Goal: Task Accomplishment & Management: Use online tool/utility

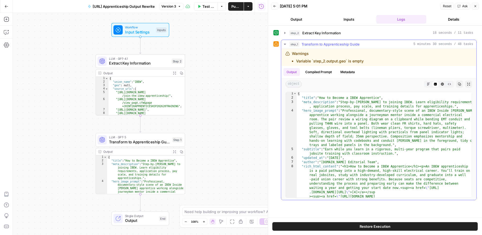
scroll to position [30, 0]
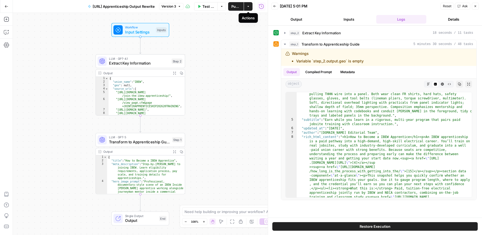
click at [246, 6] on span "Actions" at bounding box center [246, 6] width 0 height 0
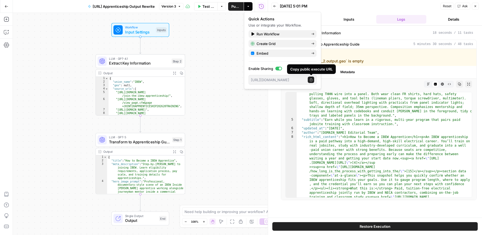
click at [311, 80] on icon "button" at bounding box center [310, 79] width 3 height 3
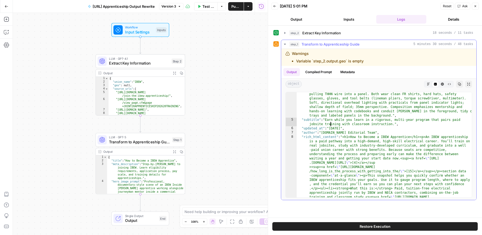
type textarea "**********"
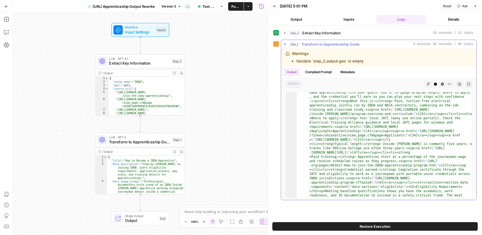
scroll to position [0, 0]
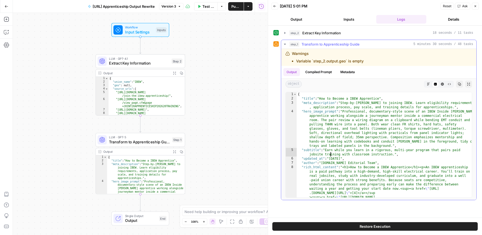
click at [460, 81] on button "Copy" at bounding box center [459, 84] width 7 height 7
click at [336, 22] on button "Inputs" at bounding box center [349, 19] width 50 height 9
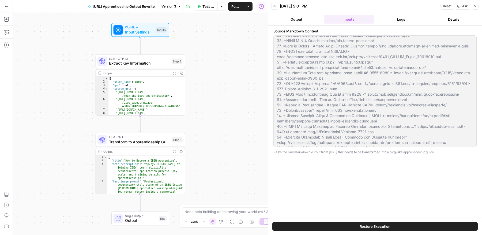
scroll to position [3249, 0]
click at [391, 155] on div "Source Markdown Content Paste the raw markdown output from Parallel.ai that nee…" at bounding box center [374, 121] width 203 height 186
click at [477, 4] on button "Close" at bounding box center [475, 6] width 7 height 7
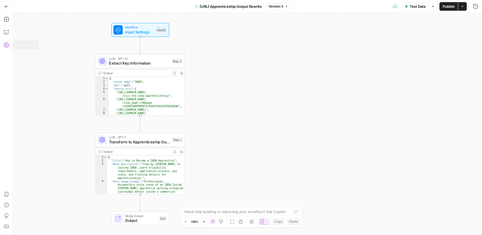
click at [8, 45] on icon "button" at bounding box center [6, 44] width 5 height 5
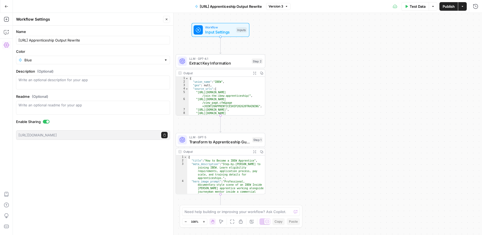
click at [321, 149] on div "Workflow Input Settings Inputs LLM · GPT-4.1 Extract Key Information Step 2 Out…" at bounding box center [247, 124] width 469 height 222
click at [463, 7] on icon "button" at bounding box center [462, 6] width 3 height 3
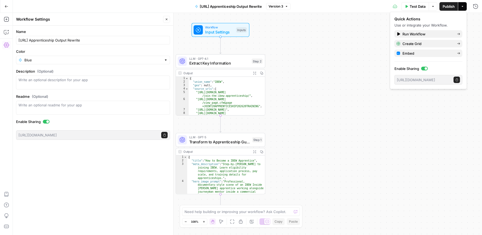
click at [463, 7] on icon "button" at bounding box center [462, 6] width 3 height 3
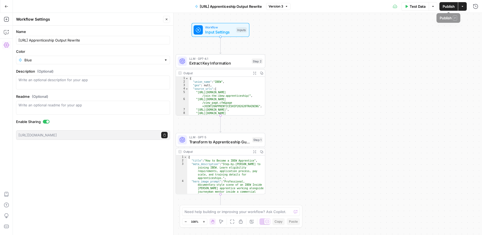
click at [434, 6] on icon "button" at bounding box center [432, 6] width 3 height 3
click at [404, 56] on div "Workflow Input Settings Inputs LLM · GPT-4.1 Extract Key Information Step 2 Out…" at bounding box center [247, 124] width 469 height 222
click at [168, 20] on icon "button" at bounding box center [166, 19] width 3 height 3
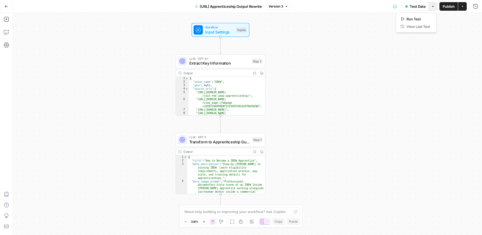
click at [431, 7] on icon "button" at bounding box center [432, 6] width 3 height 3
click at [9, 226] on button "Shortcuts" at bounding box center [6, 226] width 9 height 9
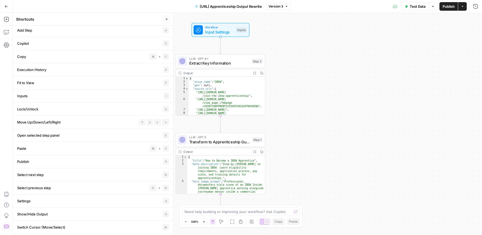
scroll to position [0, 0]
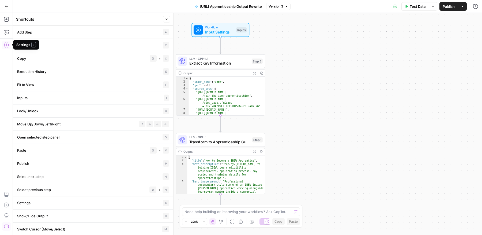
click at [6, 44] on icon "button" at bounding box center [6, 44] width 5 height 5
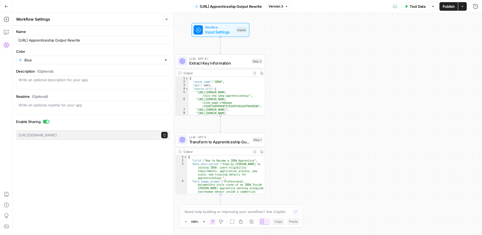
click at [431, 7] on icon "button" at bounding box center [432, 6] width 3 height 3
click at [462, 7] on icon "button" at bounding box center [462, 6] width 3 height 3
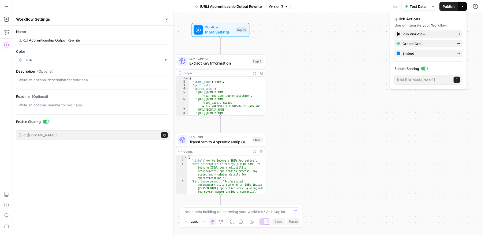
click at [462, 7] on icon "button" at bounding box center [462, 6] width 3 height 3
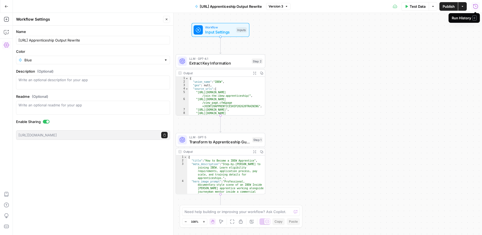
click at [476, 5] on icon "button" at bounding box center [475, 6] width 5 height 5
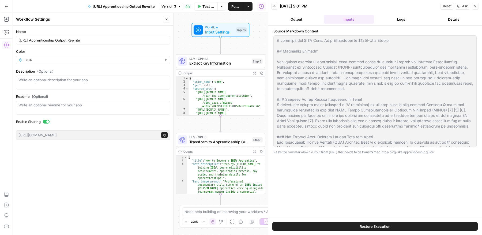
click at [476, 5] on icon "button" at bounding box center [474, 6] width 3 height 3
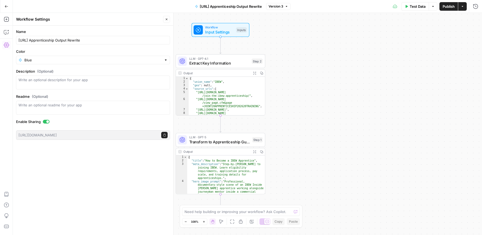
click at [369, 36] on div "Workflow Input Settings Inputs LLM · GPT-4.1 Extract Key Information Step 2 Out…" at bounding box center [247, 124] width 469 height 222
click at [291, 159] on div "Workflow Input Settings Inputs LLM · GPT-4.1 Extract Key Information Step 2 Out…" at bounding box center [247, 124] width 469 height 222
click at [303, 130] on div "Workflow Input Settings Inputs LLM · GPT-4.1 Extract Key Information Step 2 Out…" at bounding box center [247, 124] width 469 height 222
click at [166, 20] on icon "button" at bounding box center [166, 19] width 3 height 3
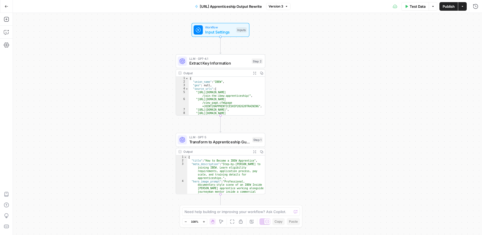
click at [279, 7] on span "Version 3" at bounding box center [275, 6] width 15 height 5
click at [248, 9] on span "[URL] Apprenticeship Output Rewrite" at bounding box center [231, 6] width 62 height 5
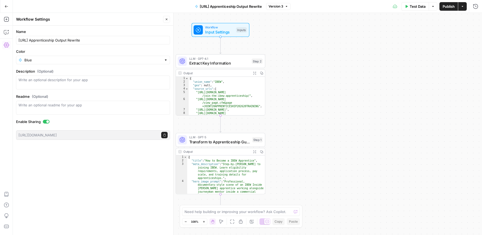
click at [248, 9] on span "[URL] Apprenticeship Output Rewrite" at bounding box center [231, 6] width 62 height 5
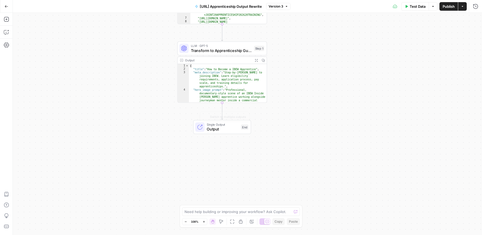
type textarea "**********"
click at [238, 84] on div "{ "title" : "How to Become a IBEW Apprentice" , "meta_description" : "Step-by-s…" at bounding box center [228, 116] width 78 height 105
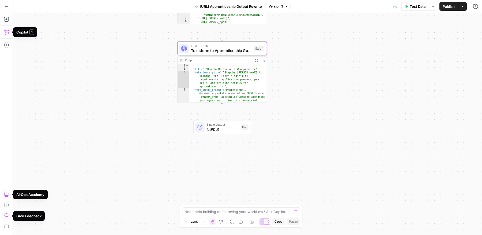
click at [8, 34] on icon "button" at bounding box center [6, 31] width 5 height 5
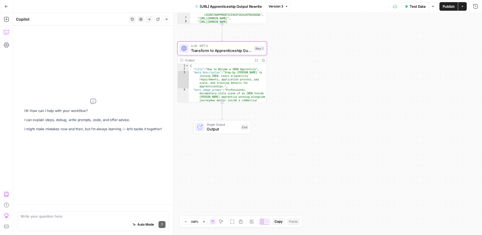
click at [72, 219] on div "Auto Mode Send" at bounding box center [93, 225] width 145 height 12
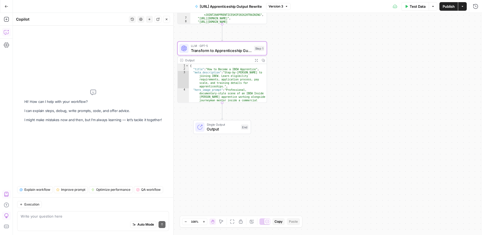
click at [141, 17] on button "Settings" at bounding box center [140, 19] width 7 height 7
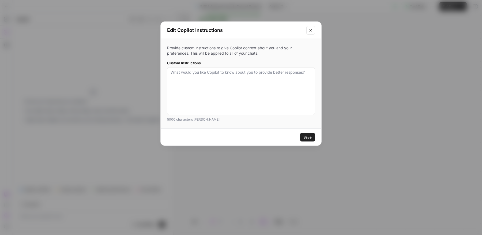
click at [306, 28] on button "Close modal" at bounding box center [310, 30] width 9 height 9
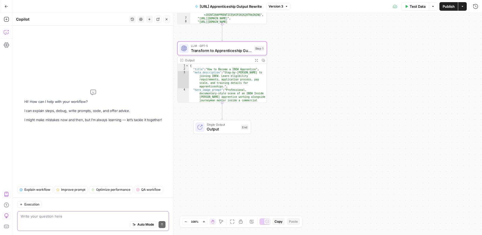
click at [87, 217] on textarea at bounding box center [93, 215] width 145 height 5
type textarea "how do i download the json steps"
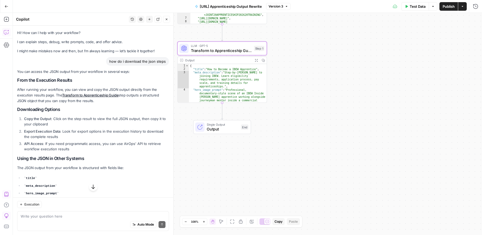
click at [119, 221] on div "Auto Mode Send" at bounding box center [93, 225] width 145 height 12
type textarea "no how do i download my workflow"
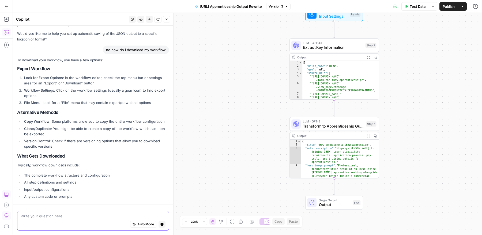
scroll to position [219, 0]
click at [463, 9] on button "Actions" at bounding box center [462, 6] width 9 height 9
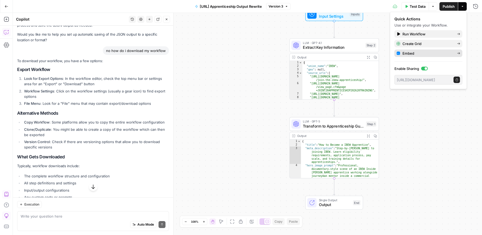
click at [454, 52] on div "Embed" at bounding box center [428, 53] width 64 height 5
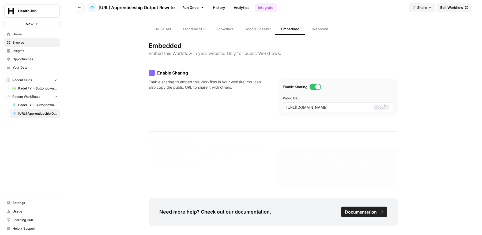
click at [326, 27] on span "Webhook" at bounding box center [320, 28] width 16 height 5
click at [168, 27] on span "REST API" at bounding box center [163, 28] width 15 height 5
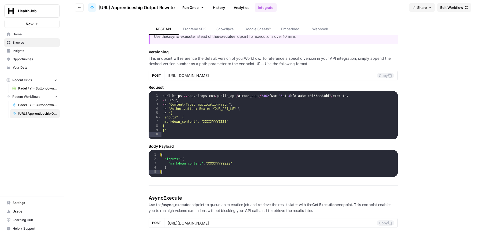
scroll to position [251, 0]
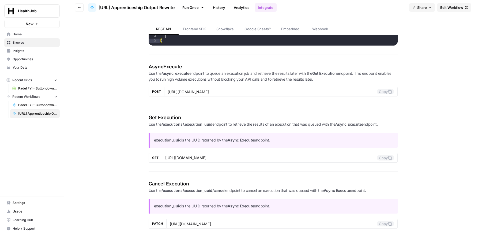
click at [204, 7] on icon at bounding box center [202, 7] width 4 height 4
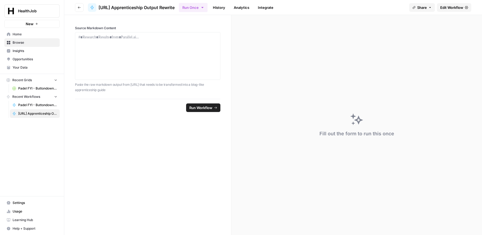
click at [250, 10] on link "Analytics" at bounding box center [241, 7] width 22 height 9
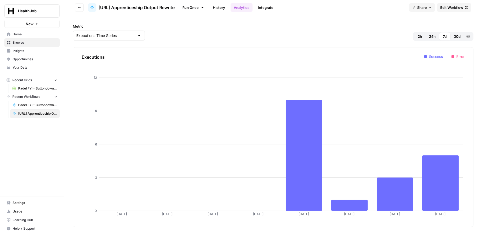
click at [25, 52] on span "Insights" at bounding box center [35, 50] width 45 height 5
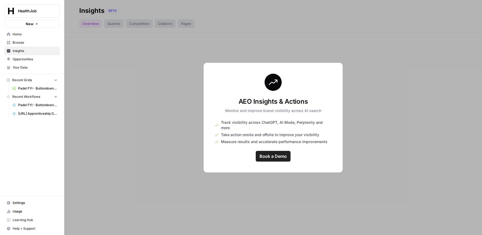
click at [46, 63] on link "Opportunities" at bounding box center [31, 59] width 55 height 9
click at [44, 68] on span "Your Data" at bounding box center [35, 67] width 45 height 5
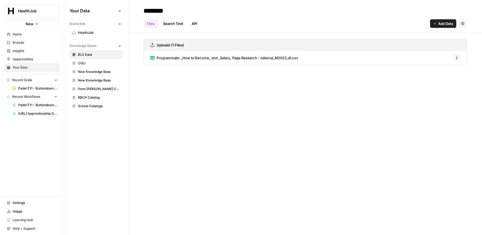
click at [26, 210] on span "Usage" at bounding box center [35, 211] width 45 height 5
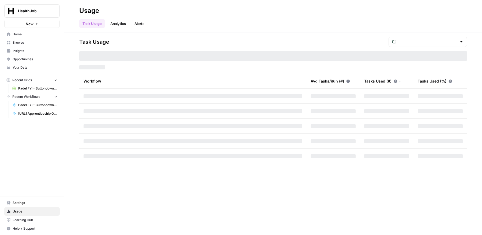
type input "October Included Tasks"
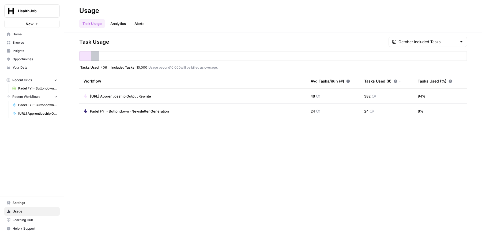
click at [22, 202] on span "Settings" at bounding box center [35, 202] width 45 height 5
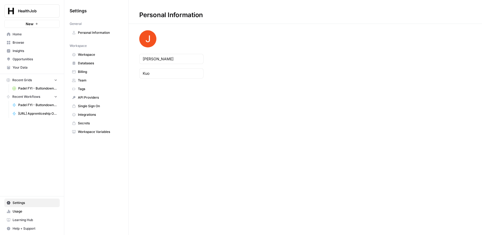
click at [95, 121] on span "Secrets" at bounding box center [99, 123] width 43 height 5
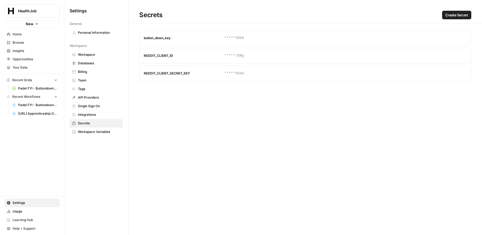
click at [98, 129] on span "Workspace Variables" at bounding box center [99, 131] width 43 height 5
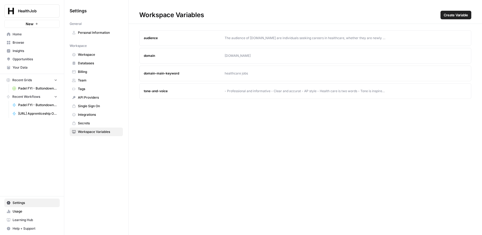
click at [101, 112] on span "Integrations" at bounding box center [99, 114] width 43 height 5
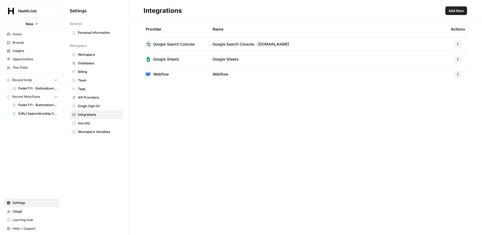
click at [103, 105] on span "Single Sign On" at bounding box center [99, 106] width 43 height 5
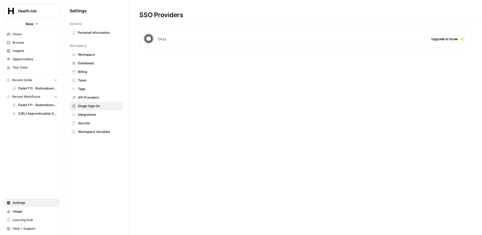
click at [103, 34] on span "Personal Information" at bounding box center [99, 32] width 43 height 5
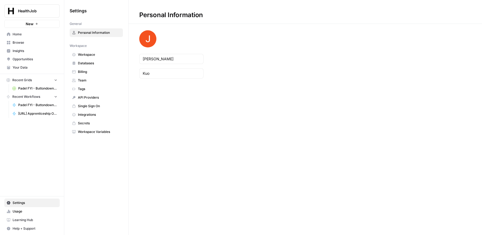
click at [101, 55] on span "Workspace" at bounding box center [99, 54] width 43 height 5
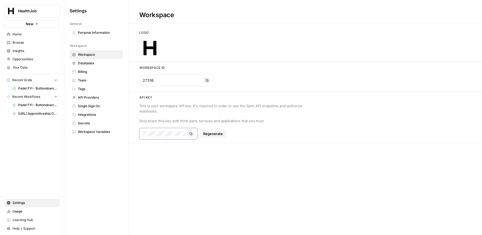
click at [192, 132] on icon "button" at bounding box center [190, 133] width 3 height 3
click at [44, 111] on span "[URL] Apprenticeship Output Rewrite" at bounding box center [37, 113] width 39 height 5
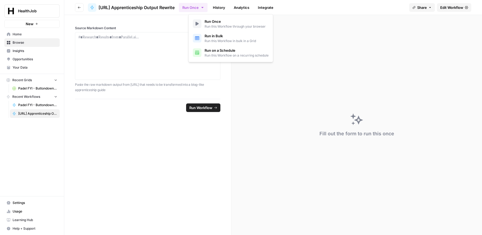
click at [204, 8] on icon "button" at bounding box center [202, 7] width 4 height 4
click at [203, 8] on icon "button" at bounding box center [202, 7] width 2 height 1
click at [427, 9] on button "Share" at bounding box center [422, 7] width 26 height 9
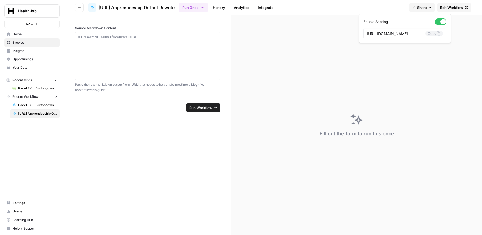
scroll to position [0, 104]
click at [453, 5] on span "Edit Workflow" at bounding box center [451, 7] width 23 height 5
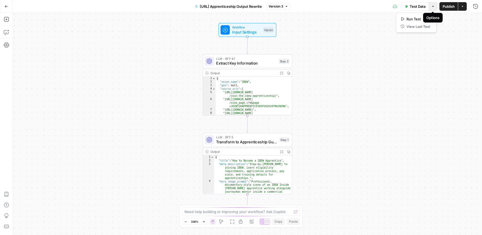
click at [434, 6] on icon "button" at bounding box center [432, 6] width 3 height 3
click at [278, 210] on textarea at bounding box center [237, 211] width 107 height 5
click at [242, 222] on icon "button" at bounding box center [240, 221] width 4 height 4
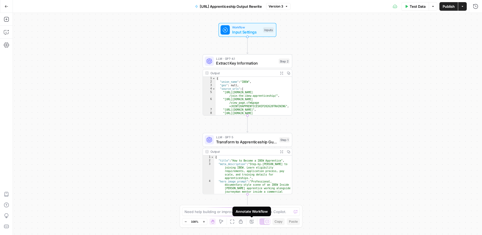
click at [252, 222] on icon "button" at bounding box center [251, 221] width 4 height 4
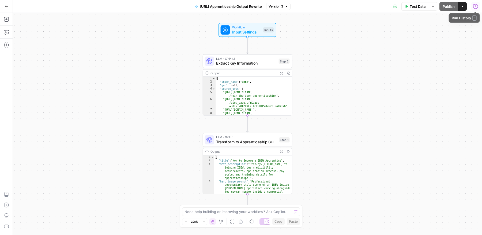
click at [478, 6] on button "Run History" at bounding box center [475, 6] width 9 height 9
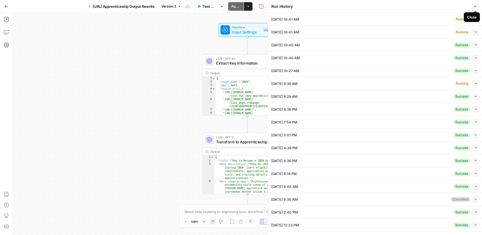
click at [477, 6] on span "Close" at bounding box center [476, 6] width 0 height 0
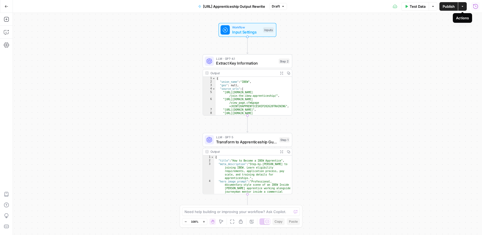
click at [476, 5] on icon "button" at bounding box center [475, 6] width 5 height 5
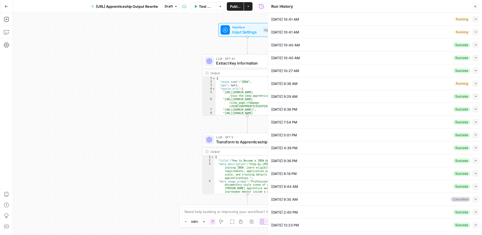
click at [476, 18] on icon "button" at bounding box center [475, 19] width 3 height 3
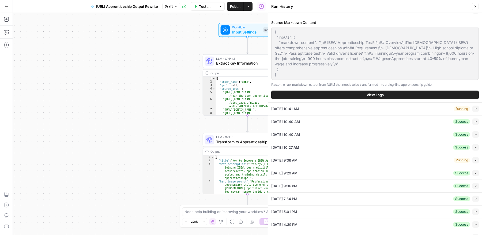
scroll to position [10, 0]
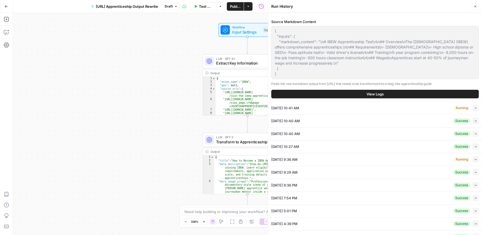
click at [475, 108] on icon "button" at bounding box center [475, 107] width 3 height 3
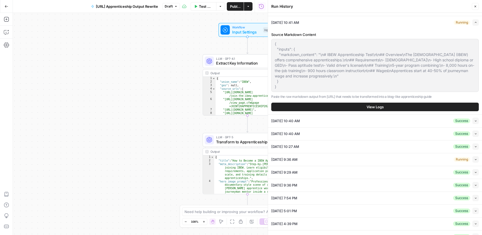
click at [271, 40] on div "{ "inputs": { "markdown_content": "\n# IBEW Apprenticeship Test\n\n## Overview\…" at bounding box center [374, 65] width 207 height 53
click at [476, 6] on icon "button" at bounding box center [474, 6] width 3 height 3
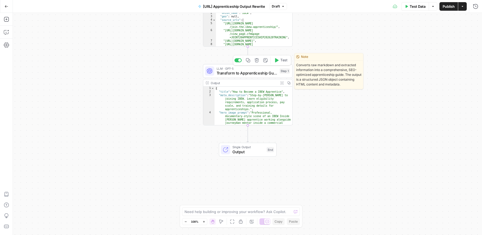
click at [253, 72] on span "Transform to Apprenticeship Guide" at bounding box center [247, 73] width 61 height 6
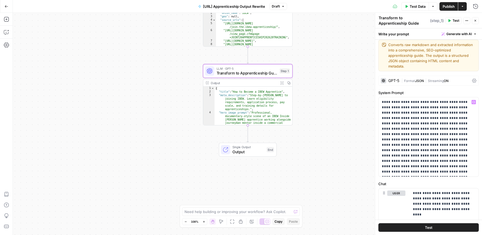
scroll to position [0, 0]
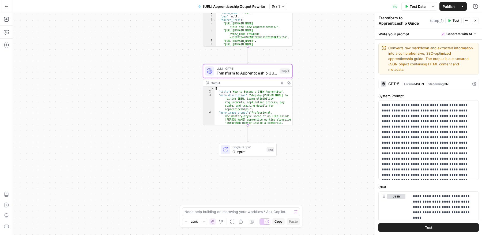
click at [465, 17] on div "Transform to Apprenticeship Guide Transform to Apprenticeship Guide ( step_1 ) …" at bounding box center [428, 20] width 100 height 11
click at [466, 21] on icon "button" at bounding box center [466, 20] width 3 height 3
click at [418, 125] on p "**********" at bounding box center [429, 140] width 94 height 75
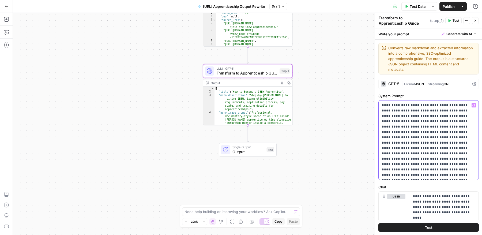
click at [418, 125] on p "**********" at bounding box center [429, 140] width 94 height 75
copy p "**********"
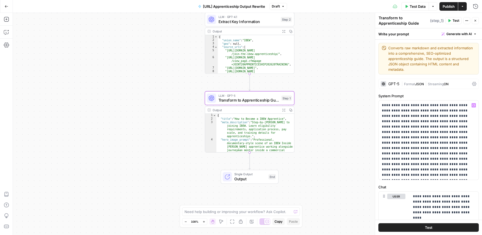
click at [249, 19] on span "Extract Key Information" at bounding box center [248, 21] width 60 height 6
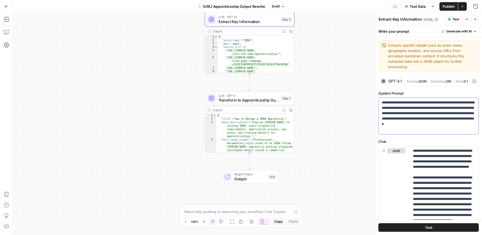
click at [420, 107] on p "**********" at bounding box center [429, 116] width 94 height 32
copy p "**********"
click at [475, 18] on icon "button" at bounding box center [474, 19] width 3 height 3
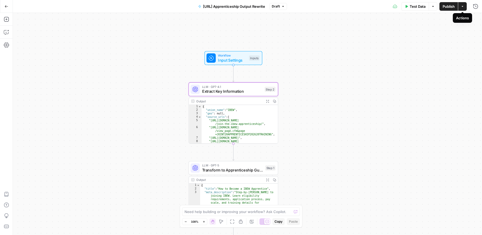
click at [462, 6] on icon "button" at bounding box center [462, 6] width 2 height 1
click at [7, 4] on button "Go Back" at bounding box center [7, 7] width 10 height 10
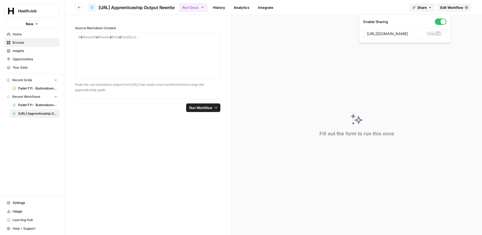
click at [424, 10] on span "Share" at bounding box center [422, 7] width 10 height 5
click at [425, 8] on span "Share" at bounding box center [422, 7] width 10 height 5
click at [79, 7] on icon "button" at bounding box center [79, 7] width 3 height 3
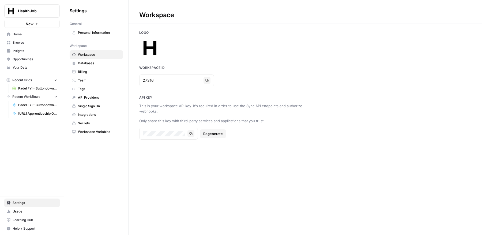
click at [27, 36] on span "Home" at bounding box center [35, 34] width 45 height 5
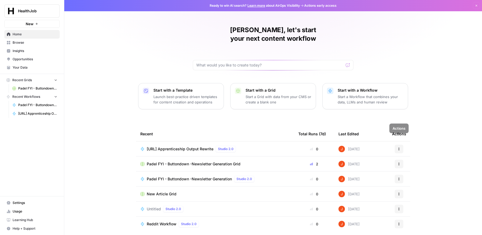
click at [398, 147] on icon "button" at bounding box center [398, 148] width 3 height 3
click at [409, 173] on span "Integrate" at bounding box center [426, 171] width 43 height 5
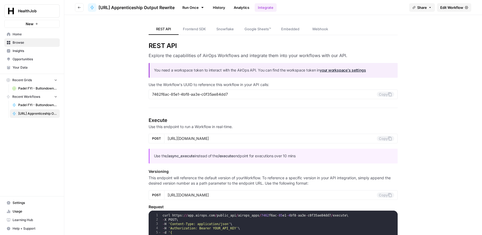
click at [289, 29] on span "Embedded" at bounding box center [290, 28] width 18 height 5
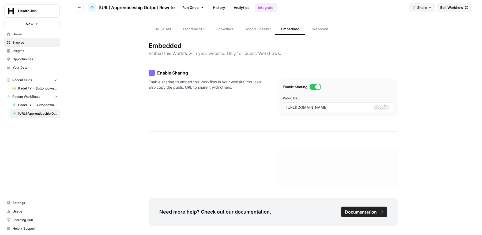
click at [324, 28] on span "Webhook" at bounding box center [320, 28] width 16 height 5
click at [368, 214] on span "Documentation" at bounding box center [361, 211] width 32 height 6
click at [207, 6] on link "Run Once" at bounding box center [193, 7] width 29 height 9
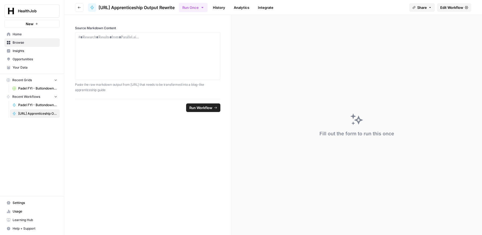
click at [452, 8] on span "Edit Workflow" at bounding box center [451, 7] width 23 height 5
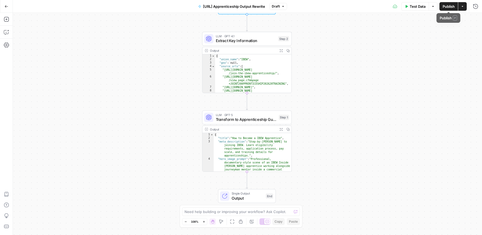
click at [464, 7] on button "Actions" at bounding box center [462, 6] width 9 height 9
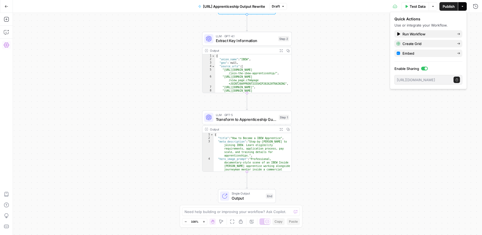
click at [6, 44] on icon "button" at bounding box center [6, 45] width 5 height 5
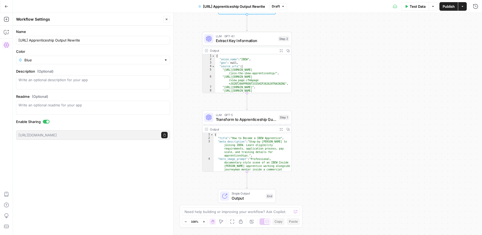
click at [8, 7] on button "Go Back" at bounding box center [7, 7] width 10 height 10
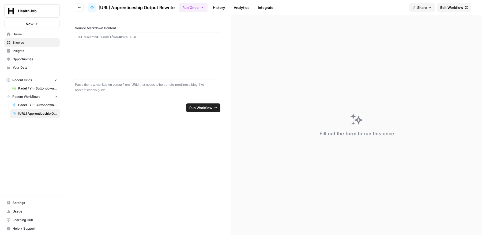
click at [274, 7] on link "Integrate" at bounding box center [266, 7] width 22 height 9
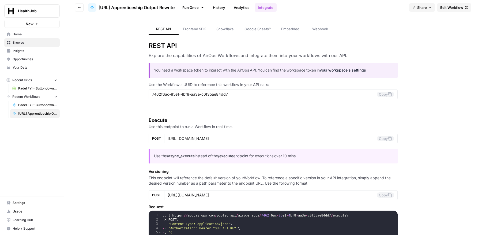
click at [317, 33] on link "Webhook" at bounding box center [320, 29] width 30 height 11
click at [450, 5] on span "Edit Workflow" at bounding box center [451, 7] width 23 height 5
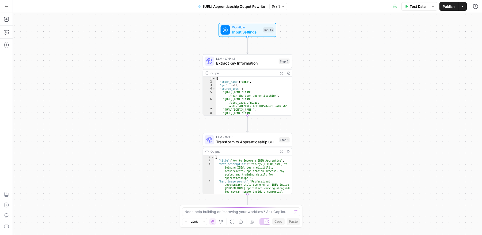
click at [249, 30] on span "Input Settings" at bounding box center [246, 32] width 29 height 6
click at [419, 59] on span "Add Field" at bounding box center [422, 59] width 16 height 5
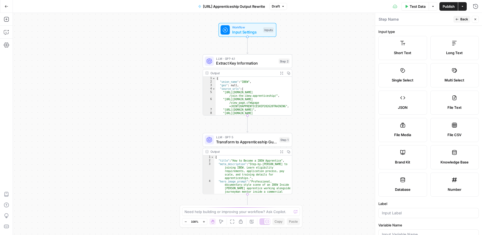
click at [404, 106] on span "JSON" at bounding box center [403, 107] width 10 height 5
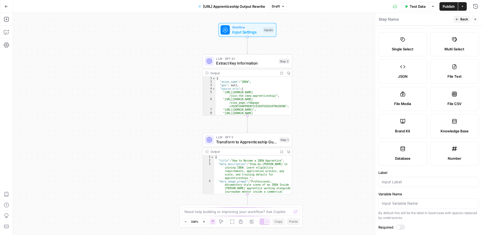
scroll to position [33, 0]
click at [399, 179] on input "Label" at bounding box center [428, 179] width 93 height 5
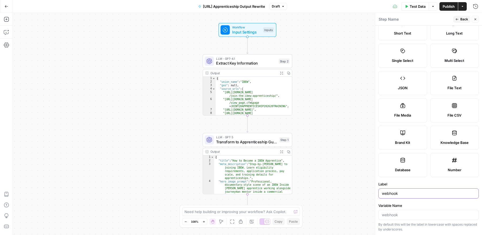
scroll to position [0, 0]
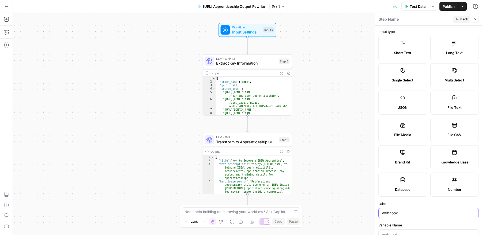
type input "webhook"
click at [477, 17] on button "Close" at bounding box center [475, 19] width 7 height 7
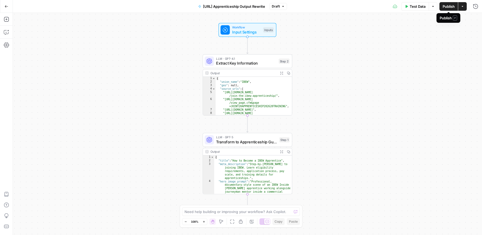
click at [452, 8] on span "Publish" at bounding box center [448, 6] width 12 height 5
click at [244, 31] on span "Input Settings" at bounding box center [246, 32] width 29 height 6
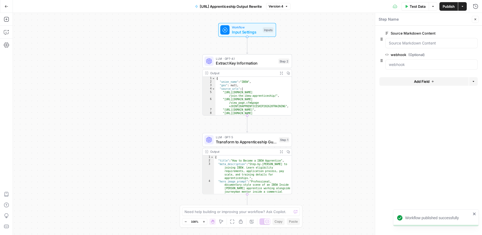
click at [340, 33] on div "Workflow Input Settings Inputs Test Step LLM · GPT-4.1 Extract Key Information …" at bounding box center [247, 124] width 469 height 222
click at [256, 30] on span "Input Settings" at bounding box center [246, 32] width 29 height 6
click at [465, 5] on button "Actions" at bounding box center [462, 6] width 9 height 9
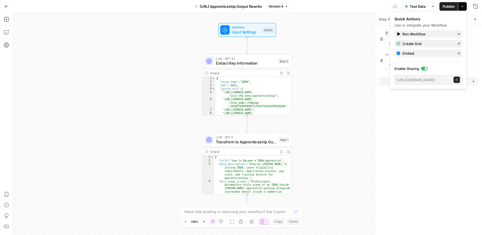
click at [465, 5] on button "Actions" at bounding box center [462, 6] width 9 height 9
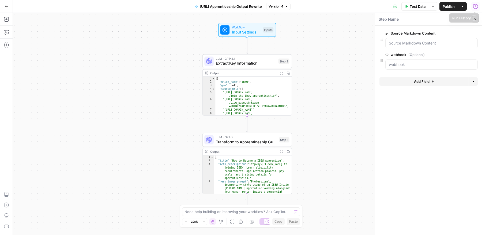
click at [476, 5] on icon "button" at bounding box center [475, 6] width 5 height 5
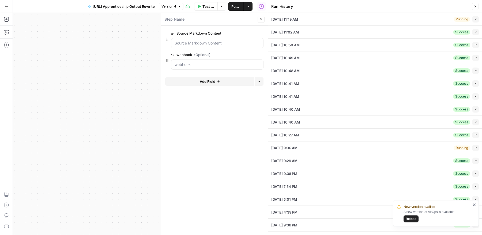
click at [431, 17] on div "10/02/25 at 11:19 AM Running Collapse" at bounding box center [374, 19] width 207 height 13
click at [474, 18] on icon "button" at bounding box center [475, 19] width 3 height 3
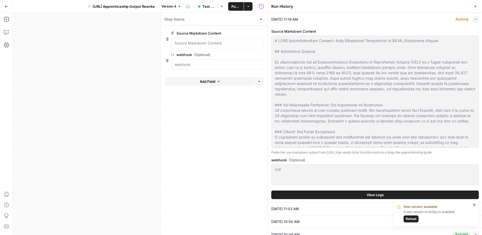
click at [0, 0] on div "Run History" at bounding box center [0, 0] width 0 height 0
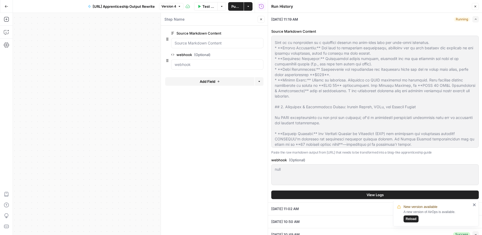
scroll to position [1085, 0]
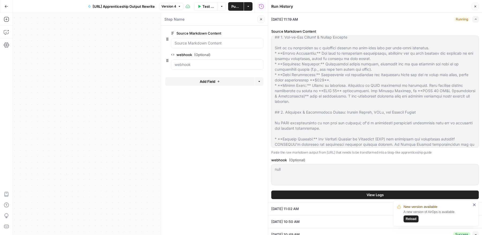
click at [419, 221] on div "A new version of AirOps is available. Reload" at bounding box center [436, 215] width 67 height 13
click at [415, 221] on span "Reload" at bounding box center [410, 218] width 11 height 5
